Goal: Task Accomplishment & Management: Manage account settings

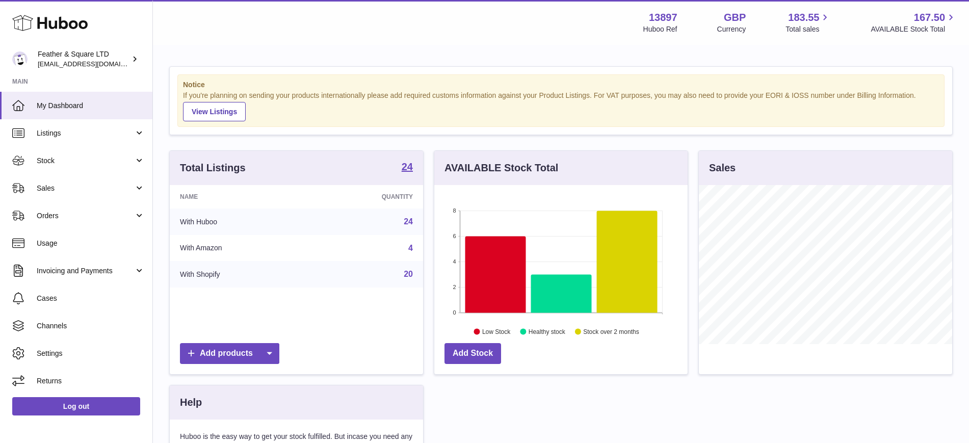
scroll to position [159, 253]
click at [65, 162] on span "Stock" at bounding box center [85, 161] width 97 height 10
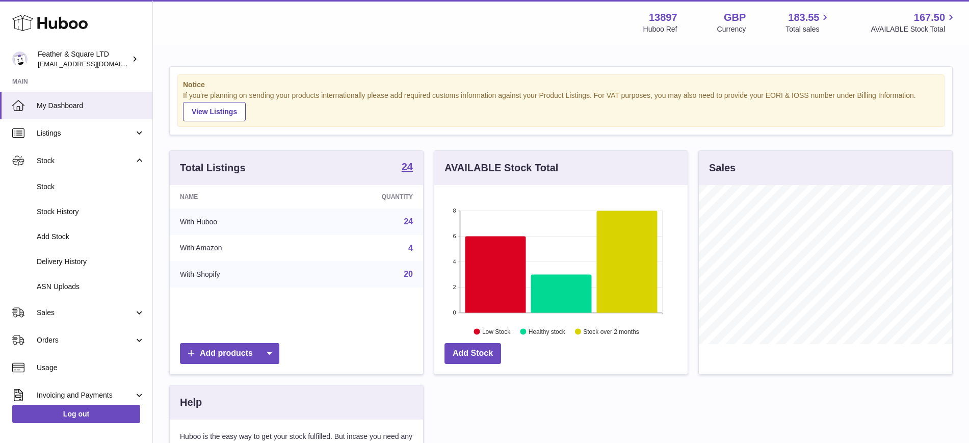
click at [82, 186] on span "Stock" at bounding box center [91, 187] width 108 height 10
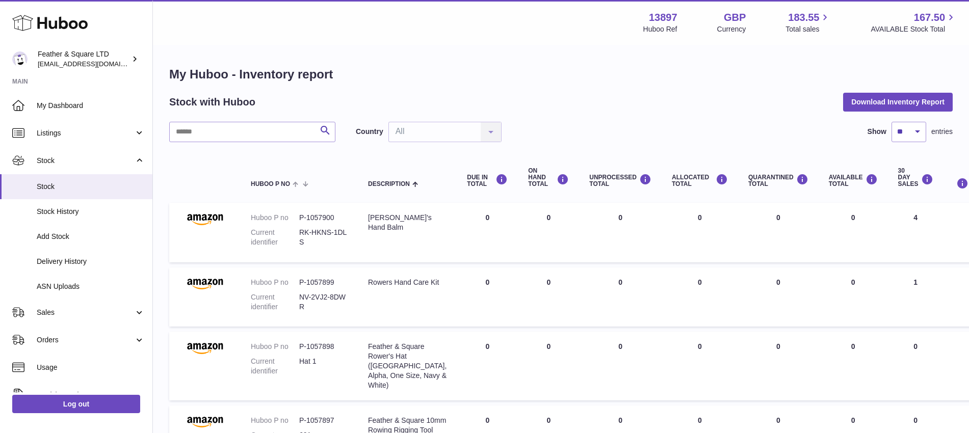
click at [60, 310] on span "Sales" at bounding box center [85, 313] width 97 height 10
click at [65, 335] on span "Sales" at bounding box center [91, 339] width 108 height 10
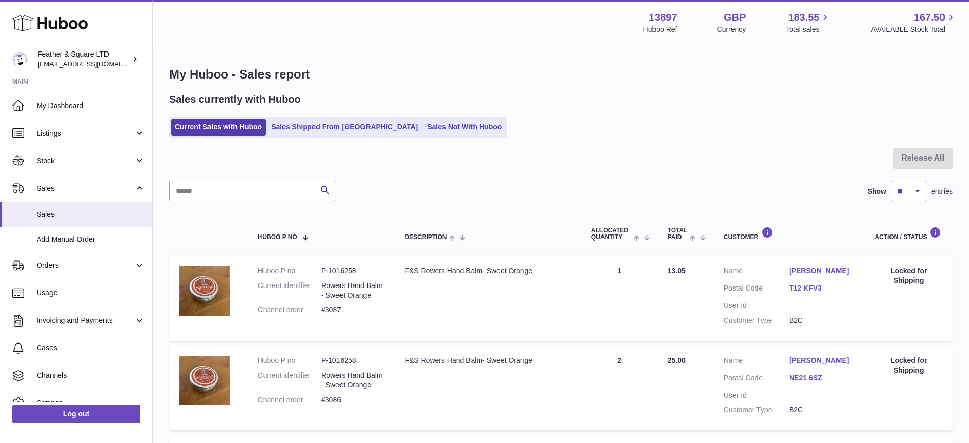
click at [61, 165] on link "Stock" at bounding box center [76, 161] width 152 height 28
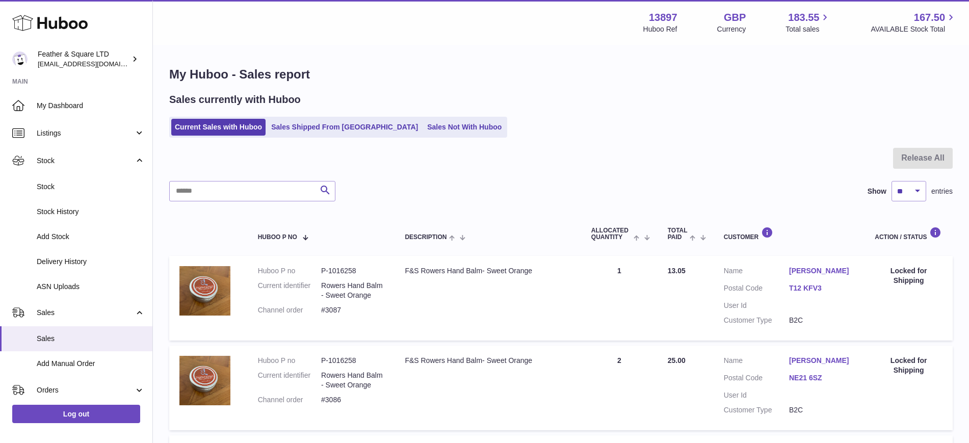
click at [62, 193] on link "Stock" at bounding box center [76, 186] width 152 height 25
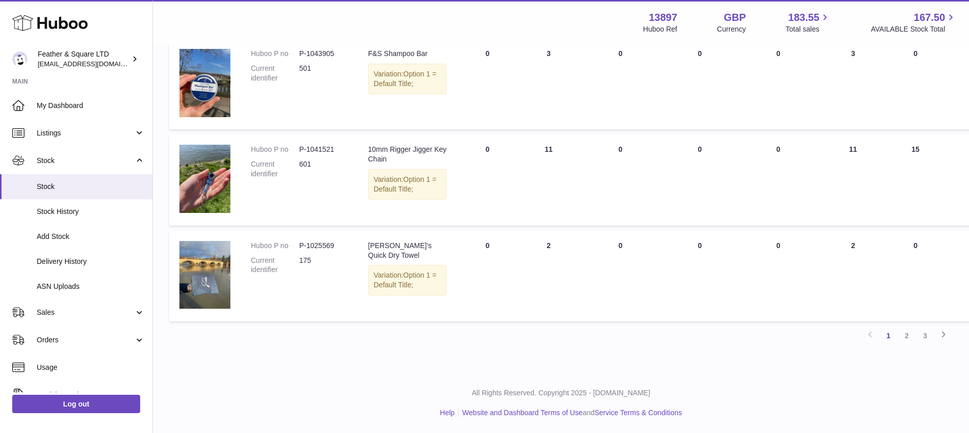
scroll to position [725, 0]
click at [903, 345] on link "2" at bounding box center [906, 336] width 18 height 18
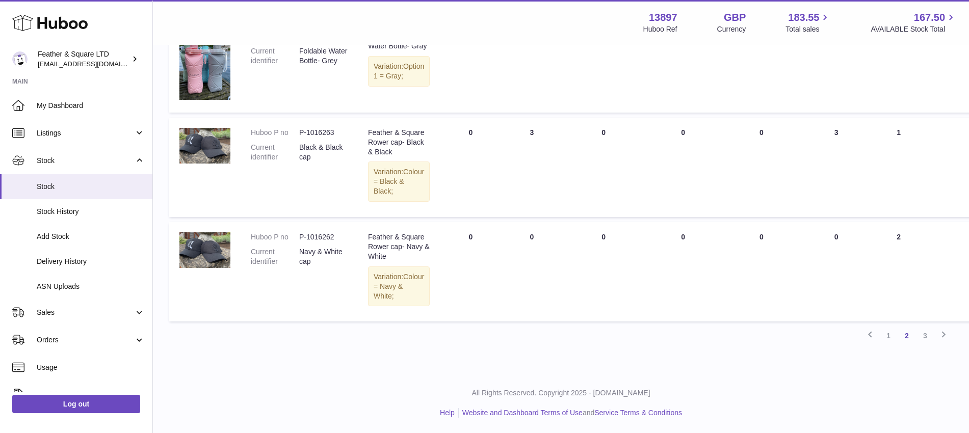
scroll to position [943, 0]
click at [929, 335] on link "3" at bounding box center [925, 336] width 18 height 18
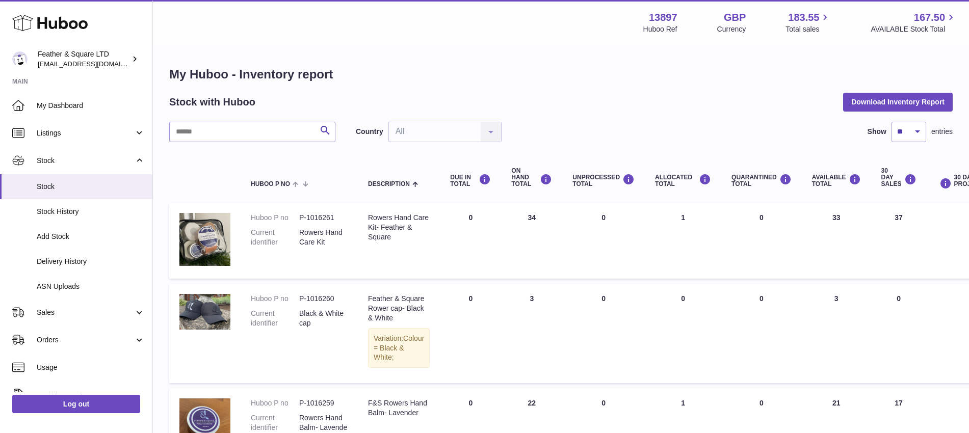
click at [61, 303] on link "Sales" at bounding box center [76, 313] width 152 height 28
click at [64, 337] on span "Sales" at bounding box center [91, 339] width 108 height 10
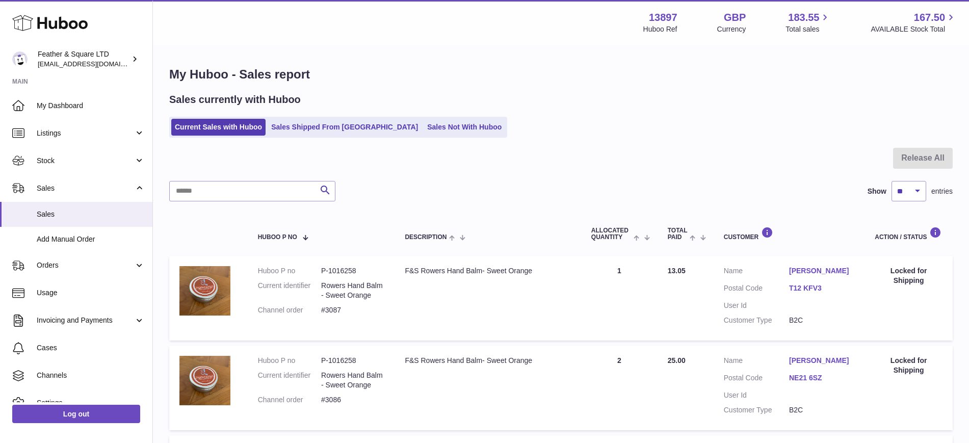
click at [315, 125] on link "Sales Shipped From Huboo" at bounding box center [345, 127] width 154 height 17
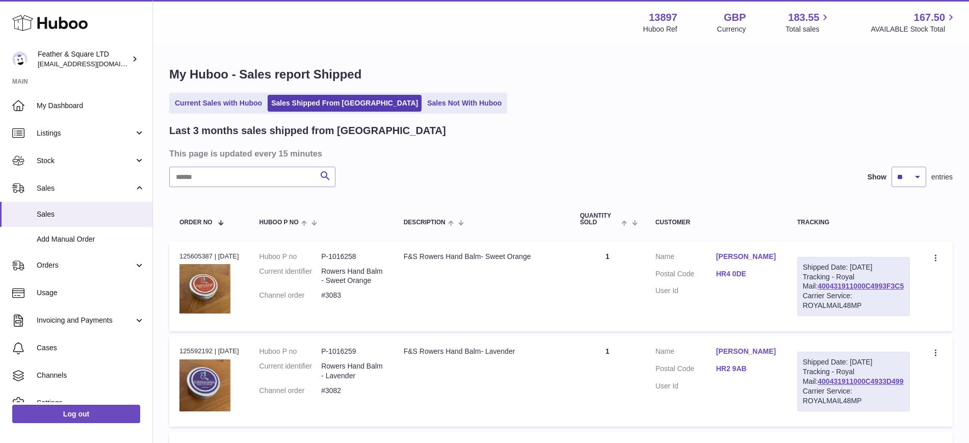
click at [424, 109] on link "Sales Not With Huboo" at bounding box center [465, 103] width 82 height 17
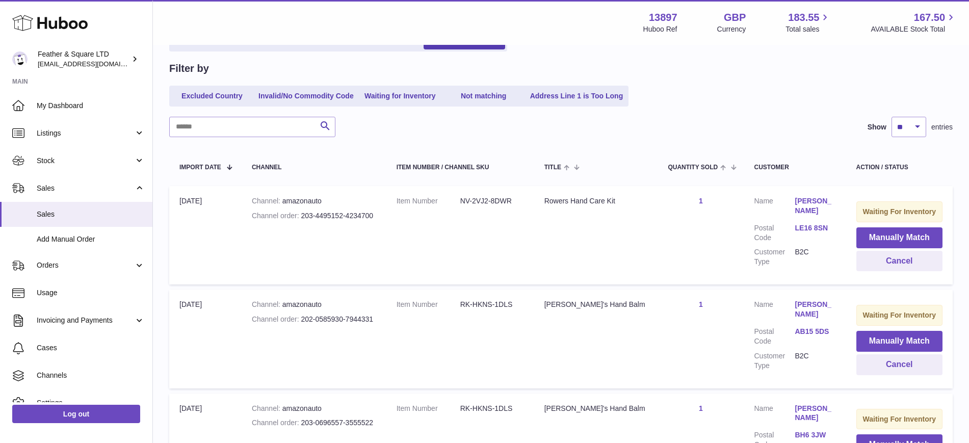
scroll to position [95, 0]
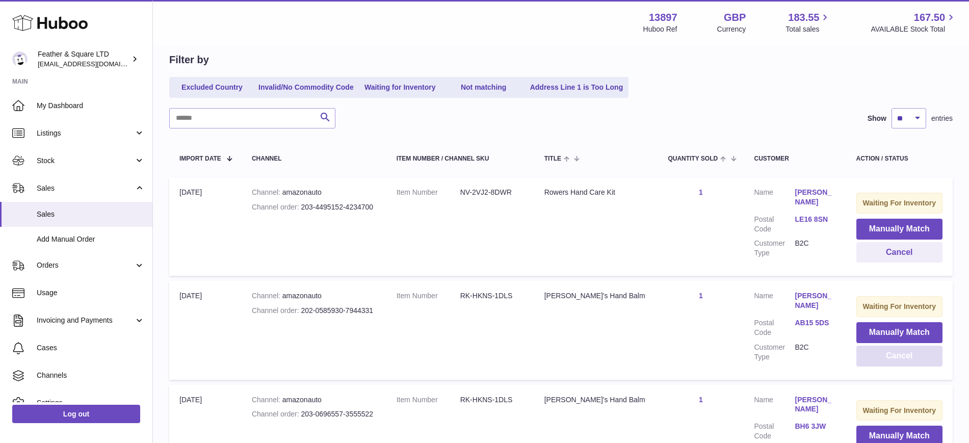
click at [872, 356] on button "Cancel" at bounding box center [899, 356] width 87 height 21
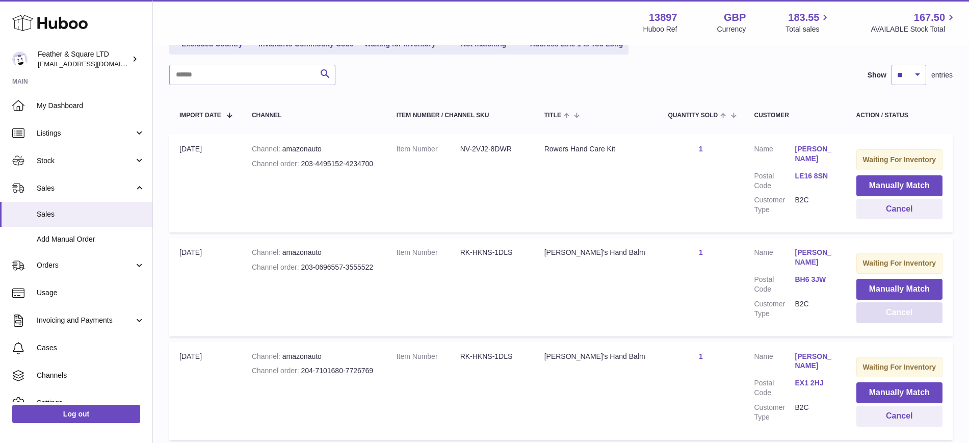
scroll to position [140, 0]
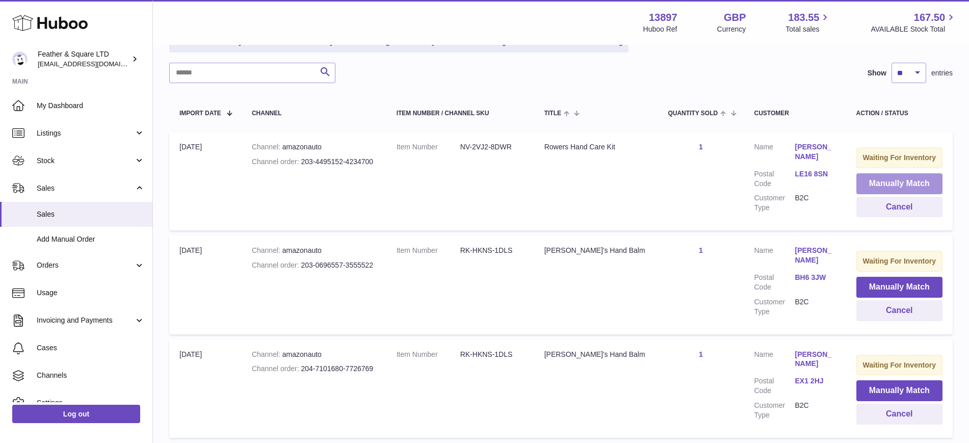
click at [886, 183] on button "Manually Match" at bounding box center [899, 183] width 87 height 21
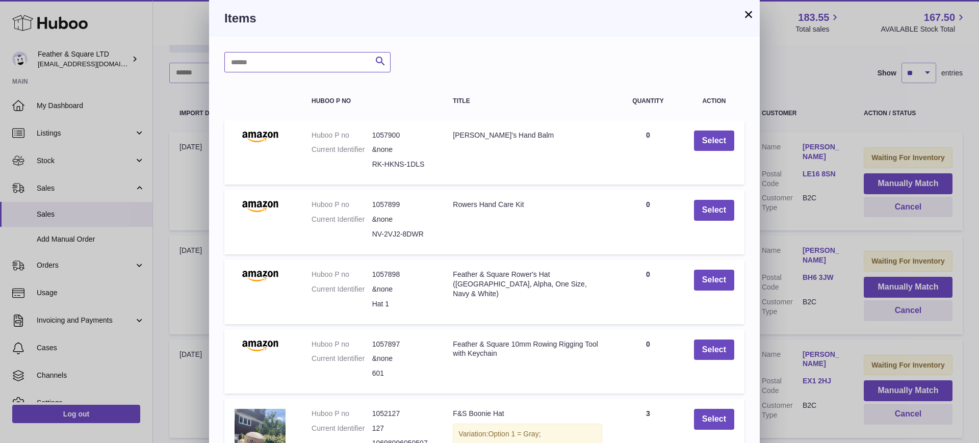
click at [258, 64] on input "text" at bounding box center [307, 62] width 166 height 20
type input "**********"
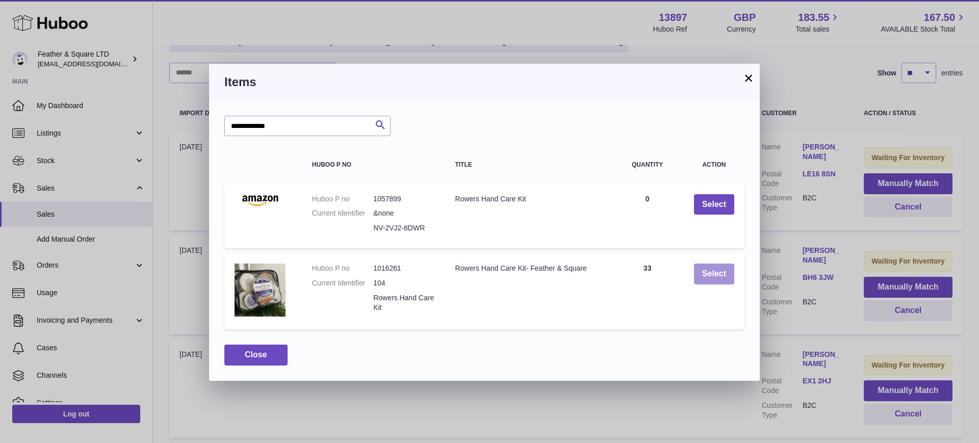
click at [701, 263] on button "Select" at bounding box center [714, 273] width 40 height 21
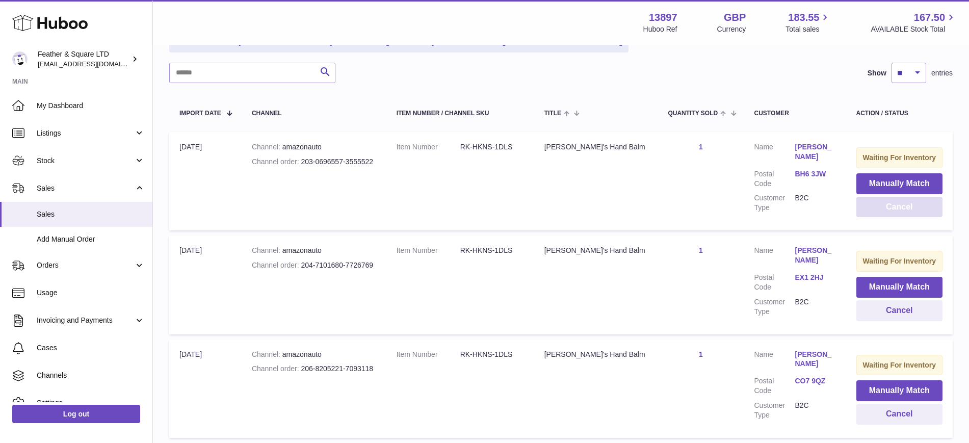
click at [874, 208] on button "Cancel" at bounding box center [899, 207] width 87 height 21
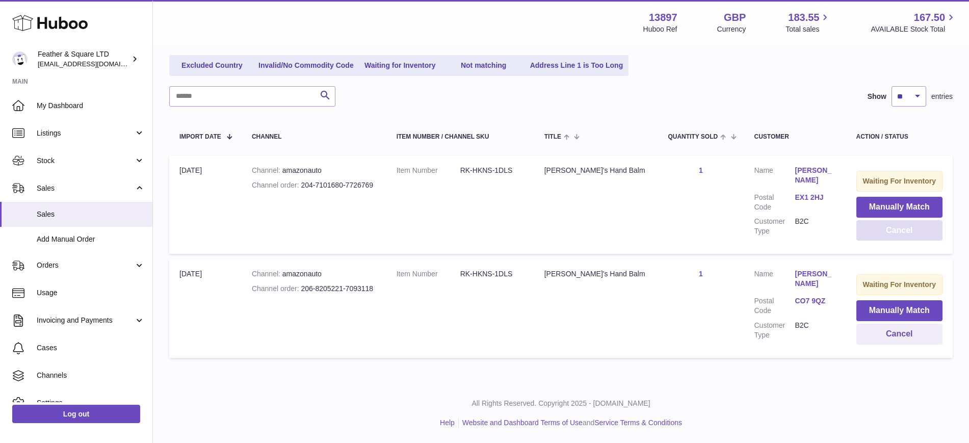
scroll to position [114, 0]
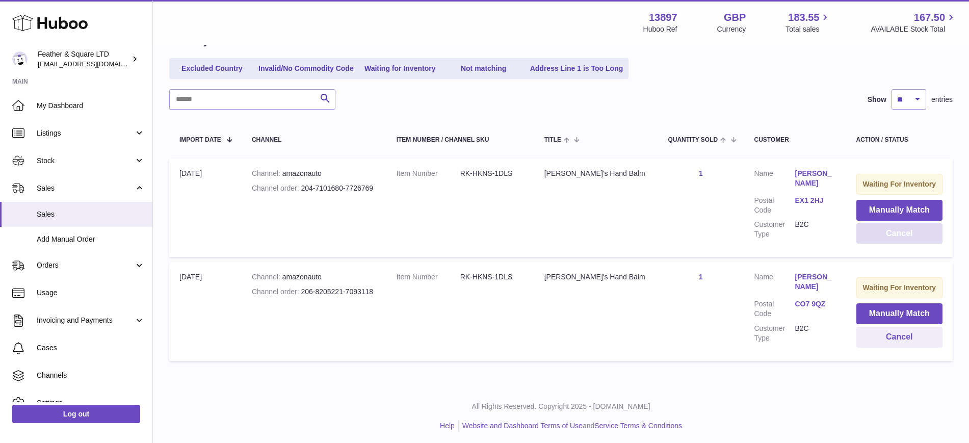
click at [888, 235] on button "Cancel" at bounding box center [899, 233] width 87 height 21
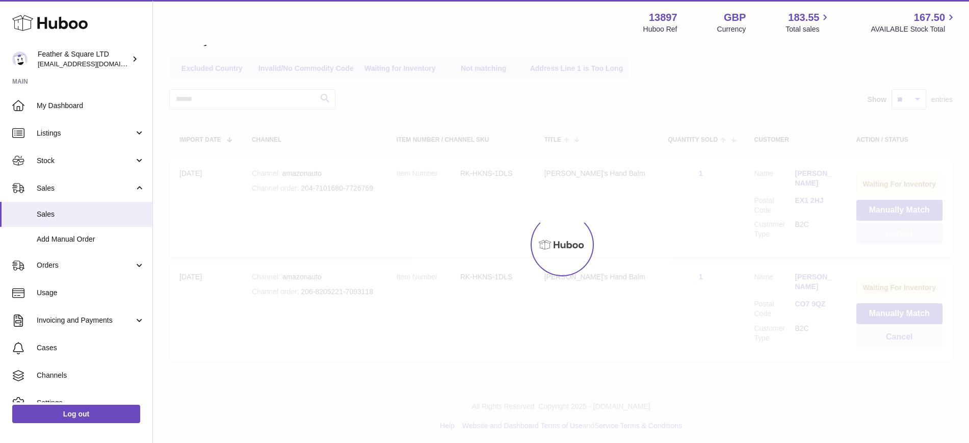
scroll to position [13, 0]
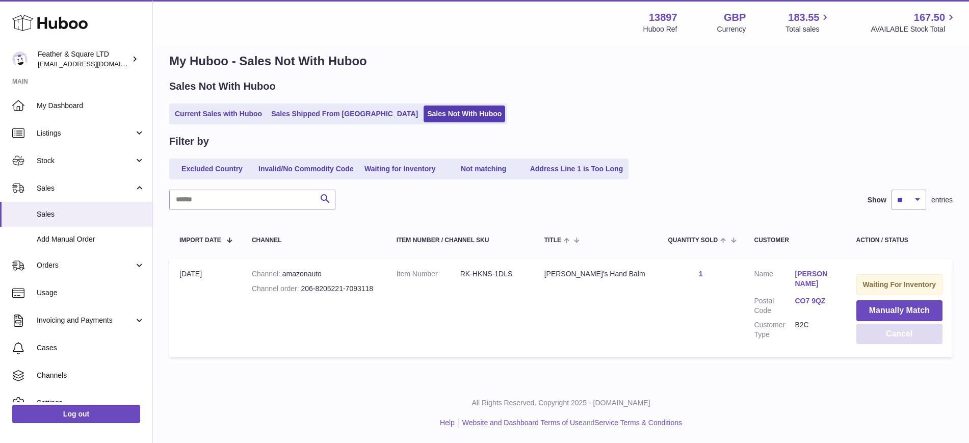
click at [886, 327] on button "Cancel" at bounding box center [899, 334] width 87 height 21
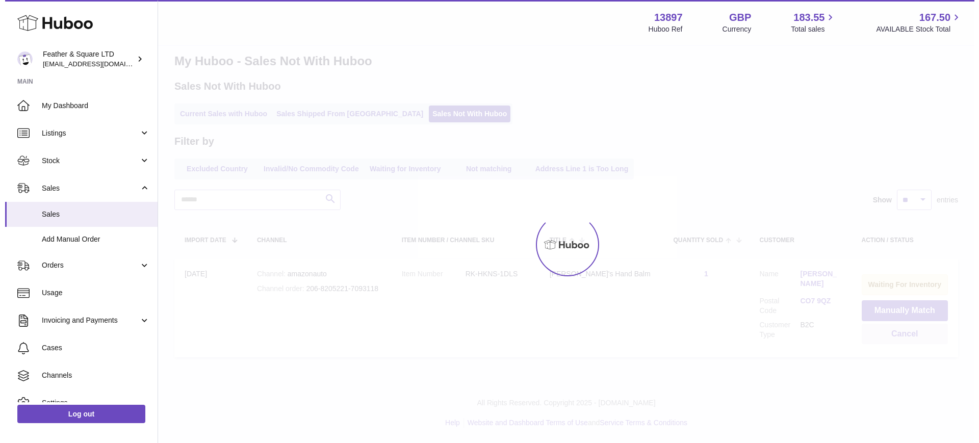
scroll to position [0, 0]
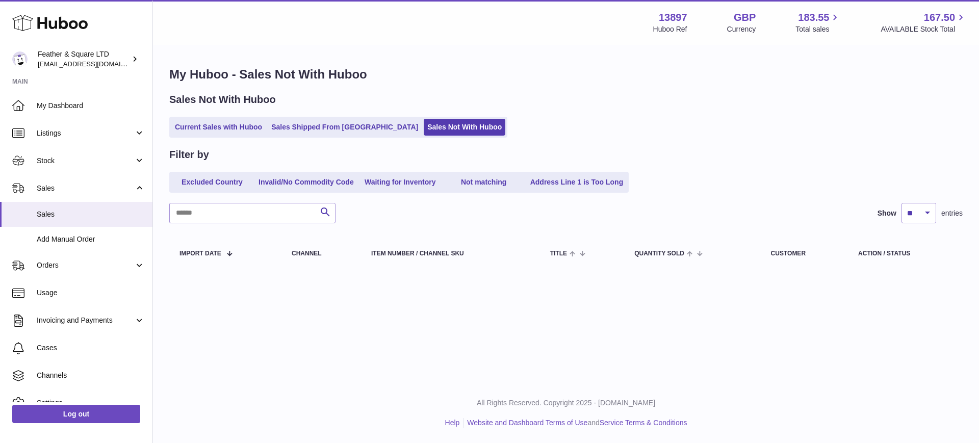
click at [69, 108] on span "My Dashboard" at bounding box center [91, 106] width 108 height 10
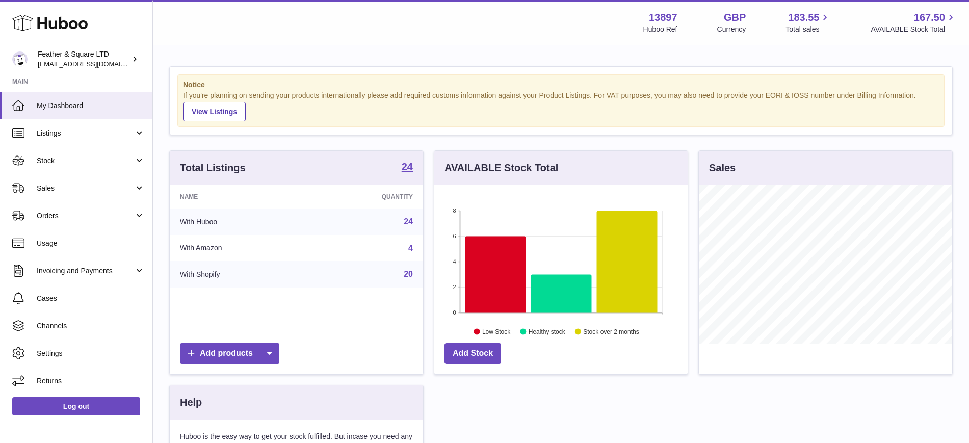
scroll to position [159, 253]
click at [65, 182] on link "Sales" at bounding box center [76, 188] width 152 height 28
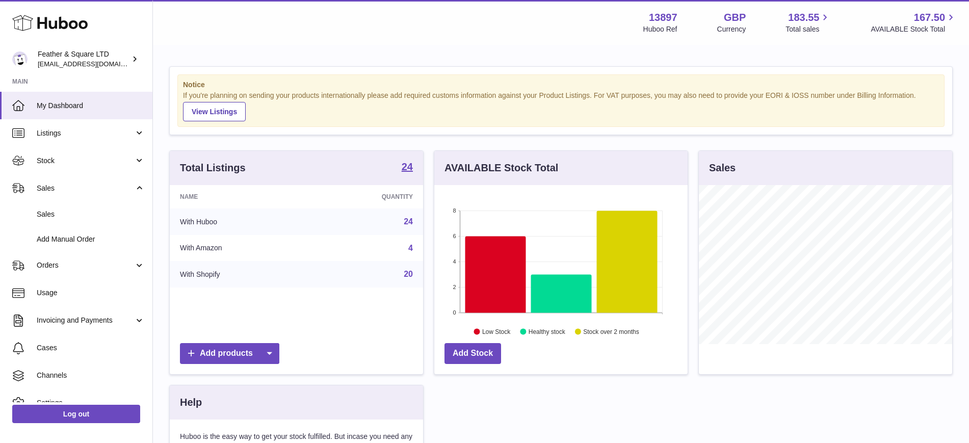
click at [58, 214] on span "Sales" at bounding box center [91, 214] width 108 height 10
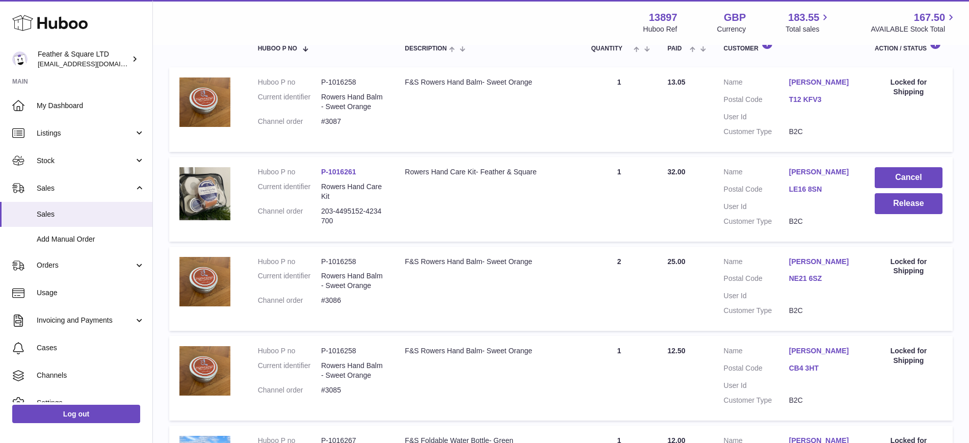
scroll to position [189, 0]
click at [893, 207] on button "Release" at bounding box center [909, 203] width 68 height 21
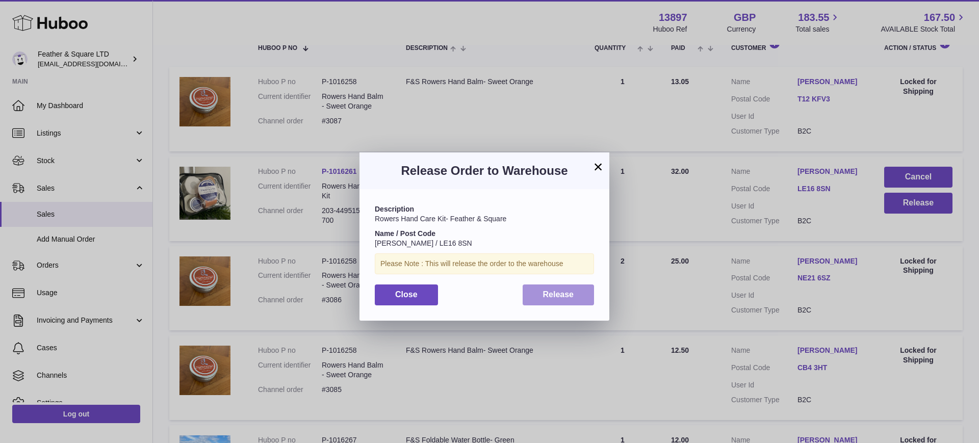
click at [568, 295] on span "Release" at bounding box center [558, 294] width 31 height 9
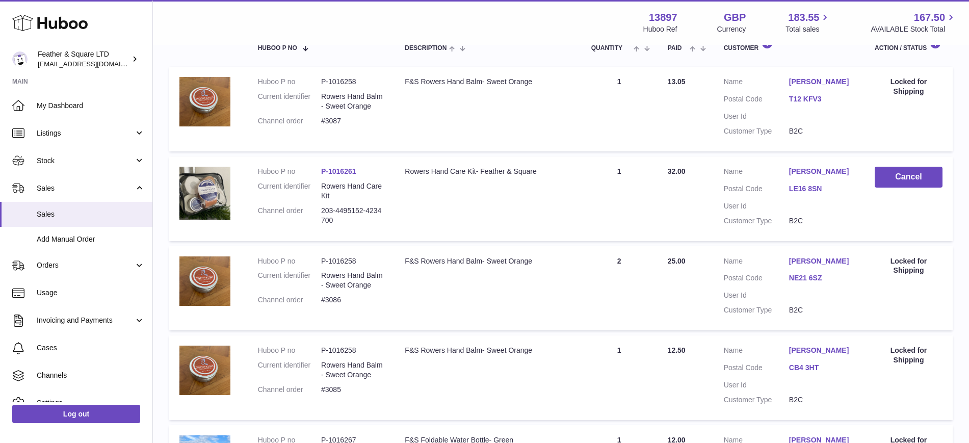
scroll to position [0, 0]
